Goal: Transaction & Acquisition: Purchase product/service

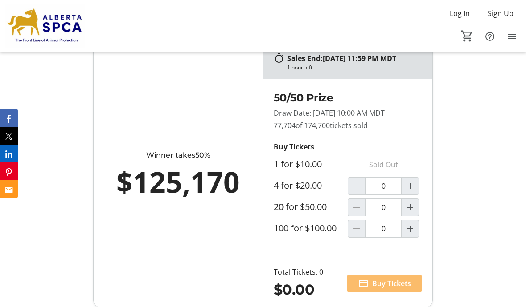
scroll to position [578, 0]
click at [408, 235] on mat-icon "Increment by one" at bounding box center [409, 229] width 11 height 11
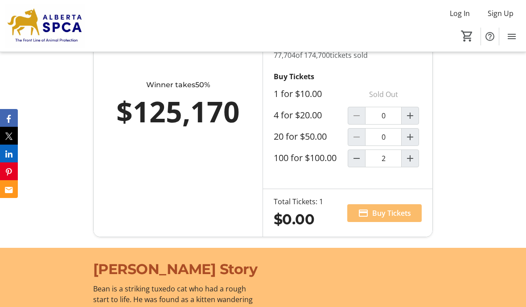
type input "1"
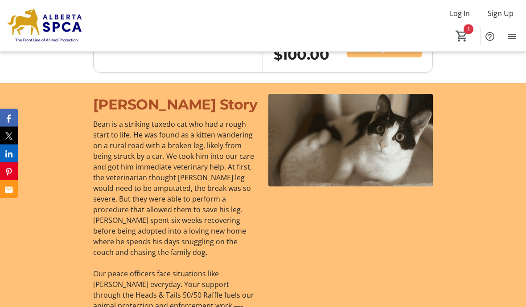
scroll to position [814, 0]
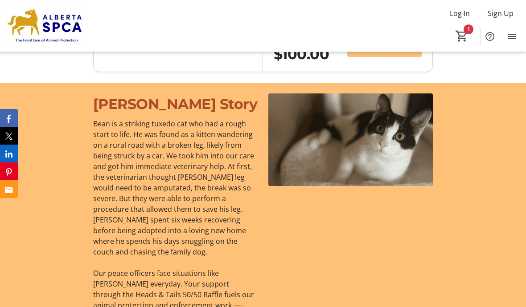
click at [390, 53] on span "Buy Tickets" at bounding box center [391, 48] width 39 height 11
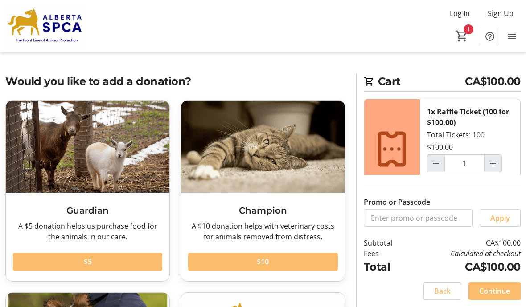
click at [490, 297] on span "Continue" at bounding box center [494, 291] width 31 height 11
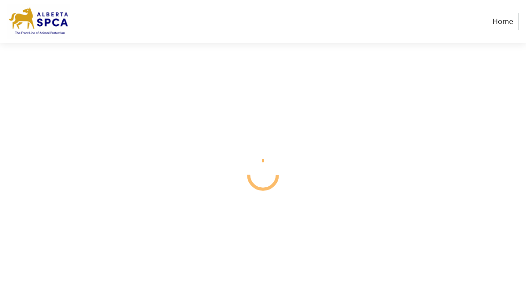
select select "CA"
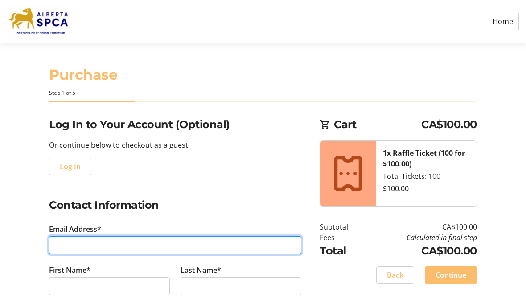
click at [76, 243] on input "Email Address*" at bounding box center [175, 246] width 252 height 18
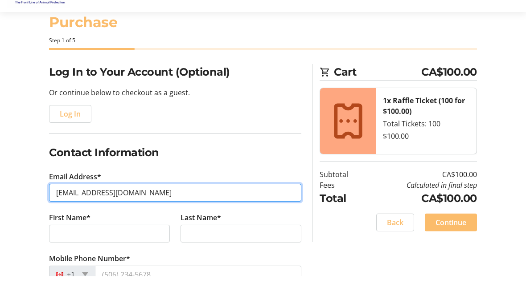
scroll to position [23, 0]
type input "[EMAIL_ADDRESS][DOMAIN_NAME]"
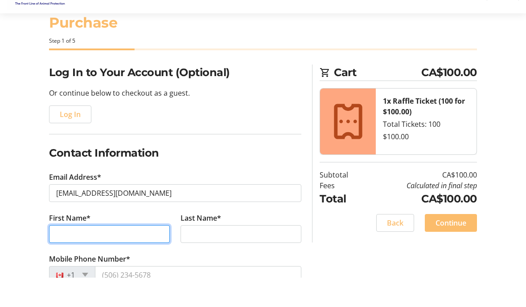
click at [59, 255] on input "First Name*" at bounding box center [109, 264] width 121 height 18
type input "[PERSON_NAME]"
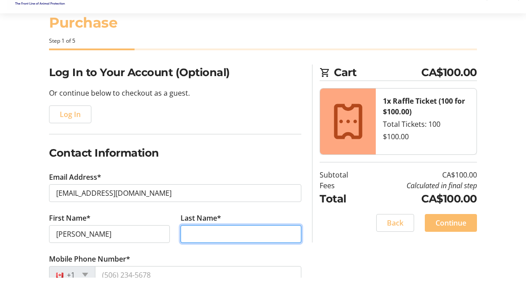
click at [213, 255] on input "Last Name*" at bounding box center [240, 264] width 121 height 18
type input "[PERSON_NAME]"
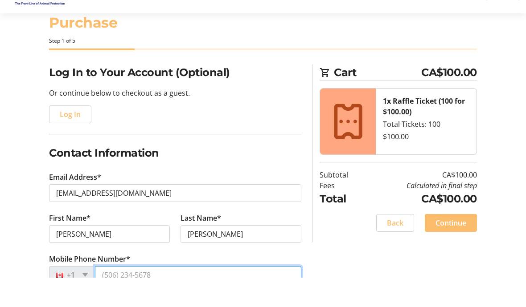
click at [147, 296] on input "Mobile Phone Number*" at bounding box center [198, 305] width 206 height 18
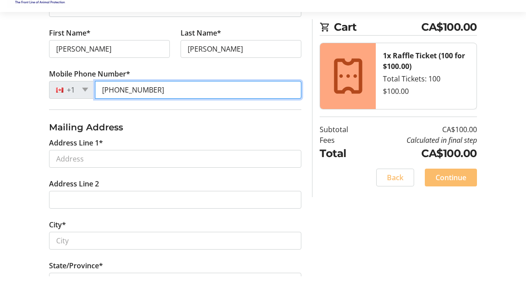
scroll to position [224, 0]
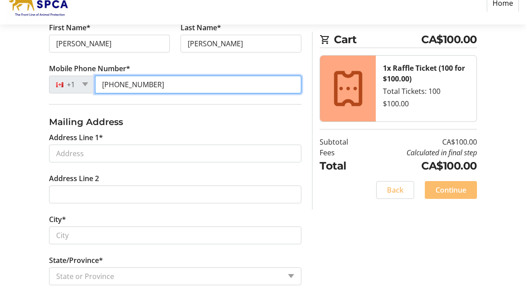
type input "[PHONE_NUMBER]"
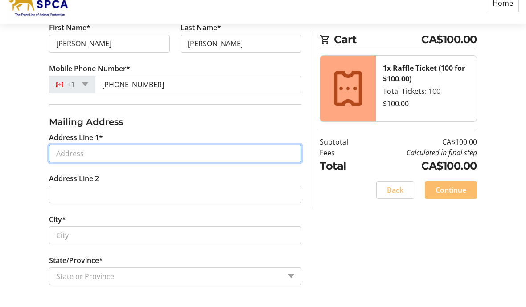
click at [73, 163] on input "Address Line 1*" at bounding box center [175, 172] width 252 height 18
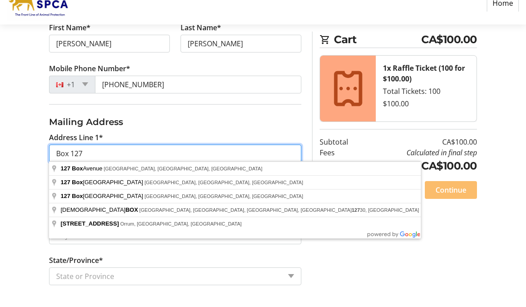
type input "Box 127"
click at [237, 134] on tr-shared-address-form-ui "Address Line 1* Box 127 Address Line 2 City* State/Province* State or Province …" at bounding box center [175, 265] width 252 height 263
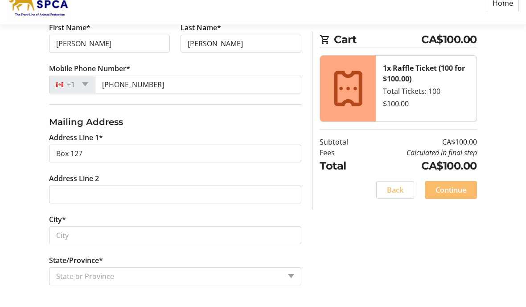
scroll to position [243, 0]
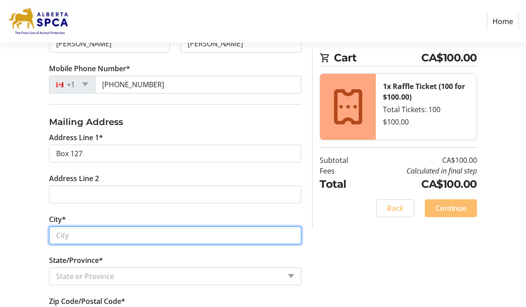
click at [68, 237] on input "City*" at bounding box center [175, 236] width 252 height 18
type input "[GEOGRAPHIC_DATA]"
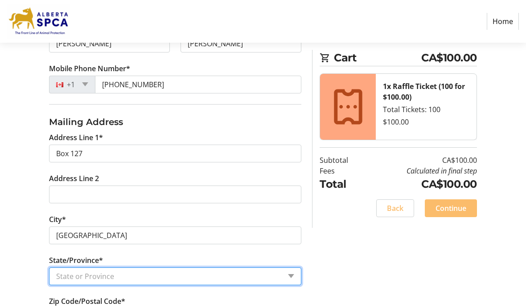
click at [157, 274] on select "State or Province State or Province [GEOGRAPHIC_DATA] [GEOGRAPHIC_DATA] [GEOGRA…" at bounding box center [175, 277] width 252 height 18
select select "AB"
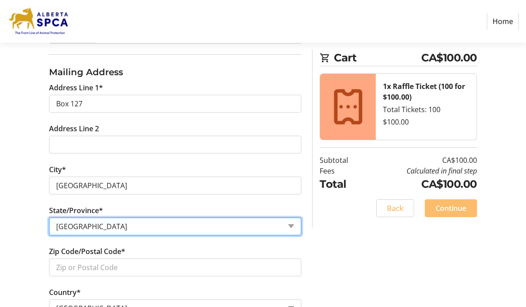
scroll to position [339, 0]
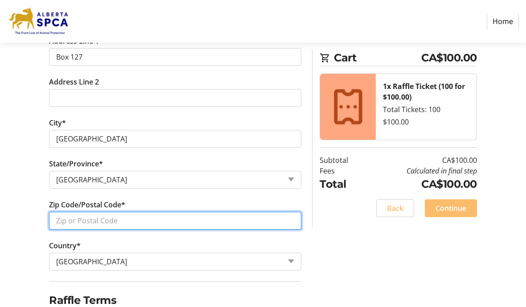
click at [68, 219] on input "Zip Code/Postal Code*" at bounding box center [175, 221] width 252 height 18
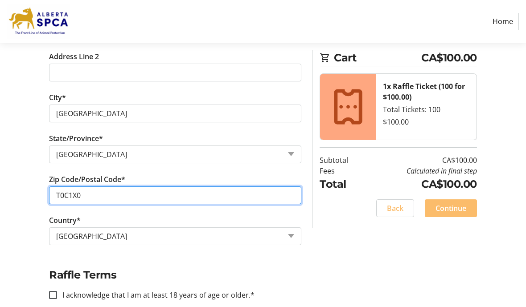
scroll to position [370, 0]
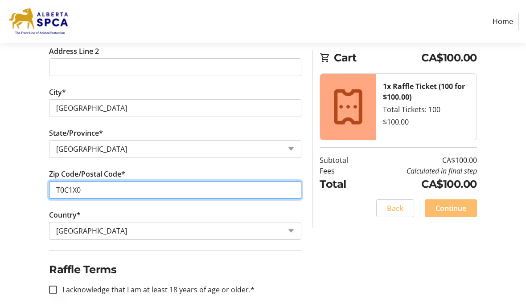
type input "T0C1X0"
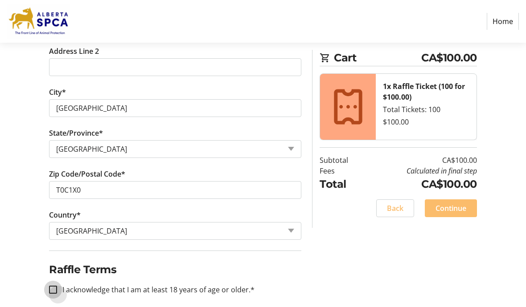
click at [53, 290] on input "I acknowledge that I am at least 18 years of age or older.*" at bounding box center [53, 290] width 8 height 8
checkbox input "true"
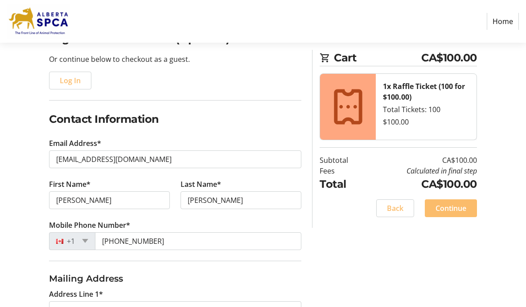
scroll to position [86, 0]
click at [452, 208] on span "Continue" at bounding box center [450, 208] width 31 height 11
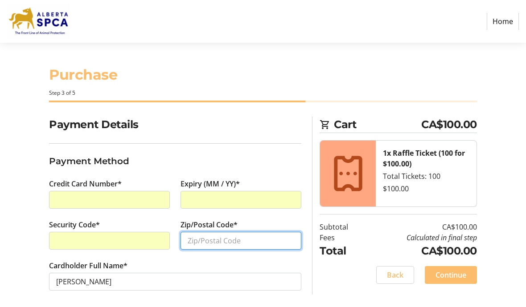
click at [222, 239] on input "Zip/Postal Code*" at bounding box center [240, 241] width 121 height 18
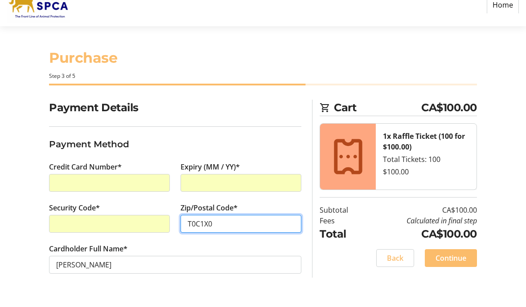
scroll to position [39, 0]
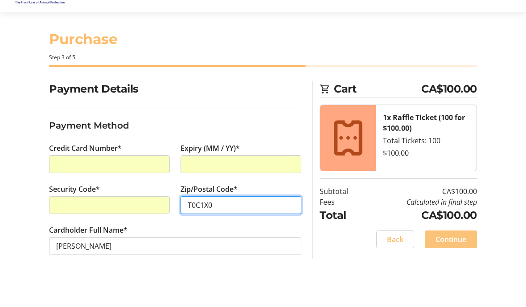
type input "T0C1X0"
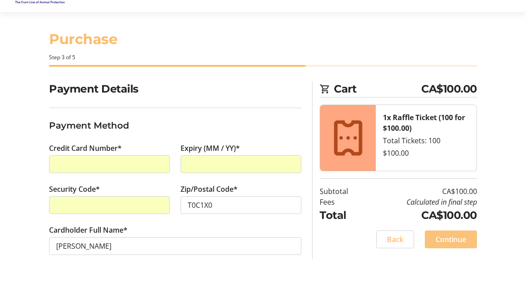
click at [445, 265] on span "Continue" at bounding box center [450, 270] width 31 height 11
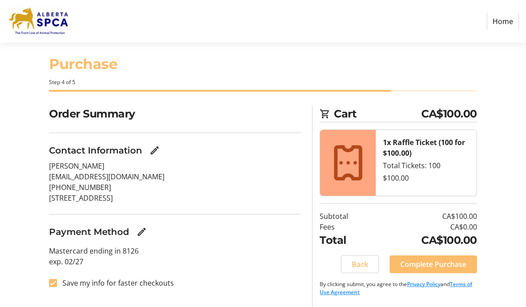
click at [455, 259] on span "Complete Purchase" at bounding box center [433, 264] width 66 height 11
